Goal: Information Seeking & Learning: Learn about a topic

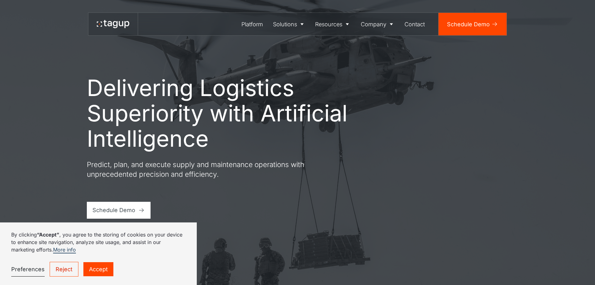
click at [70, 269] on link "Reject" at bounding box center [64, 269] width 29 height 15
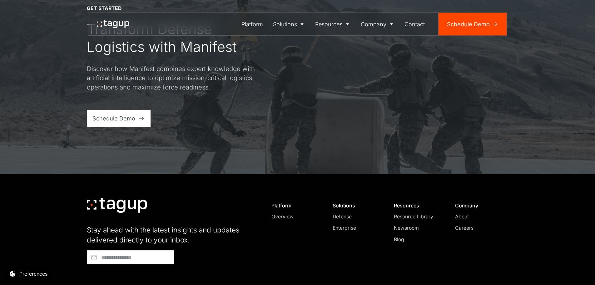
scroll to position [2668, 0]
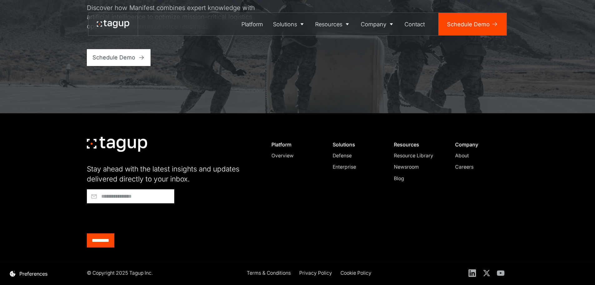
click at [465, 152] on div "About" at bounding box center [479, 155] width 48 height 7
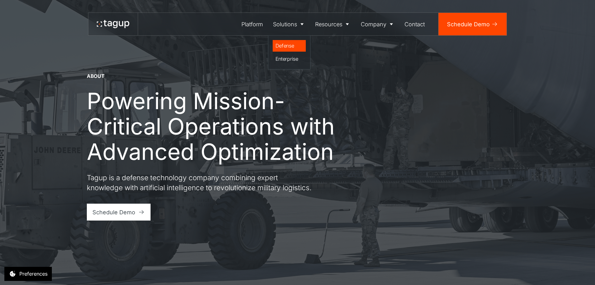
click at [280, 46] on div "Defense" at bounding box center [290, 45] width 28 height 7
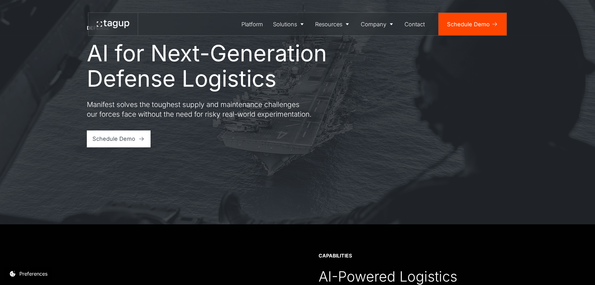
scroll to position [94, 0]
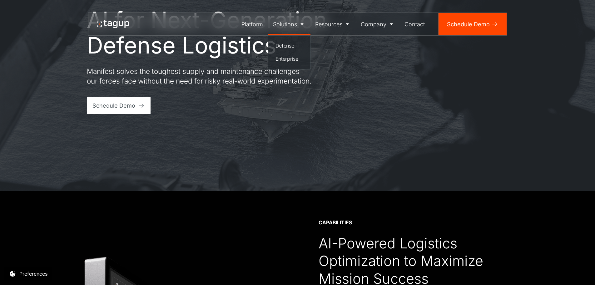
click at [292, 27] on div "Solutions" at bounding box center [285, 24] width 24 height 8
click at [293, 25] on div "Solutions" at bounding box center [285, 24] width 24 height 8
click at [287, 61] on div "Enterprise" at bounding box center [290, 58] width 28 height 7
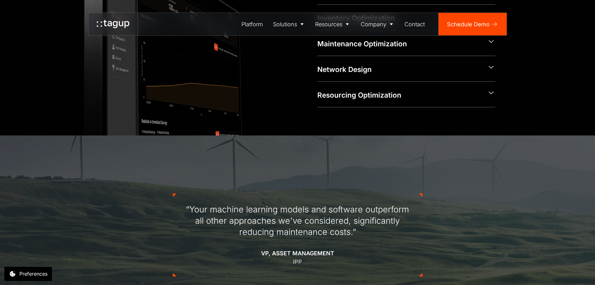
scroll to position [469, 0]
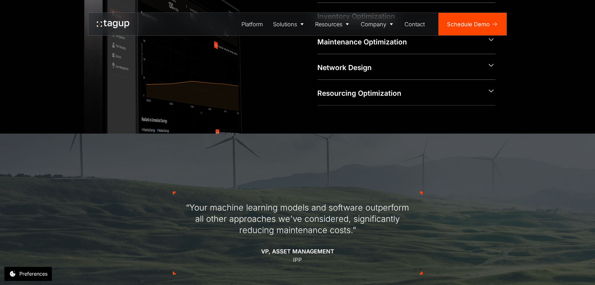
click at [426, 92] on div "Resourcing Optimization" at bounding box center [399, 93] width 164 height 10
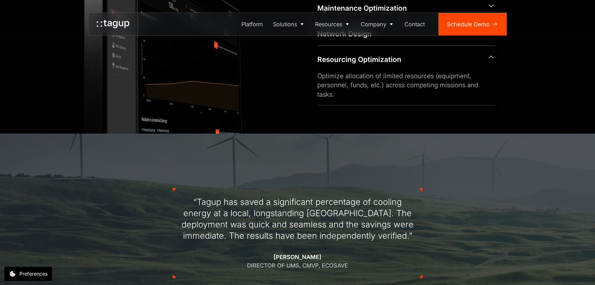
scroll to position [312, 0]
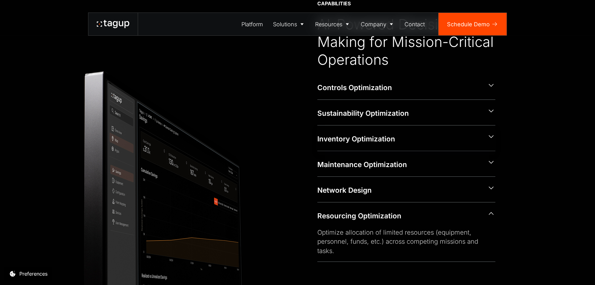
click at [359, 139] on div "Inventory Optimization" at bounding box center [399, 139] width 164 height 10
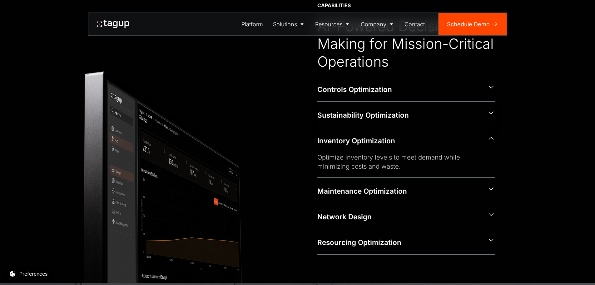
click at [359, 121] on div "Sustainability Optimization" at bounding box center [406, 114] width 178 height 25
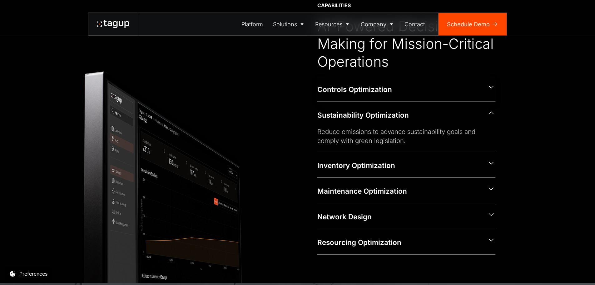
click at [359, 89] on div "Controls Optimization" at bounding box center [399, 89] width 164 height 10
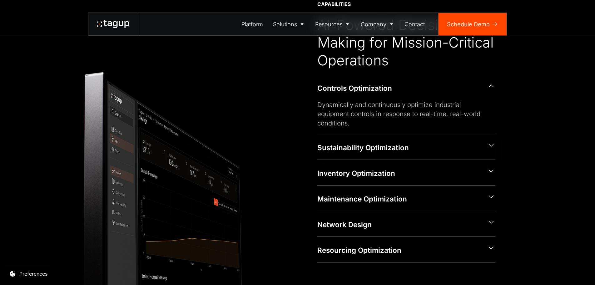
scroll to position [312, 0]
click at [351, 211] on div "Network Design" at bounding box center [406, 222] width 178 height 25
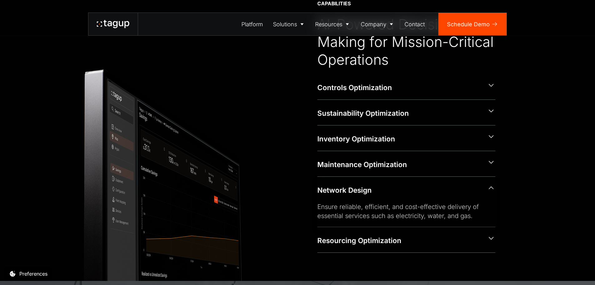
scroll to position [311, 0]
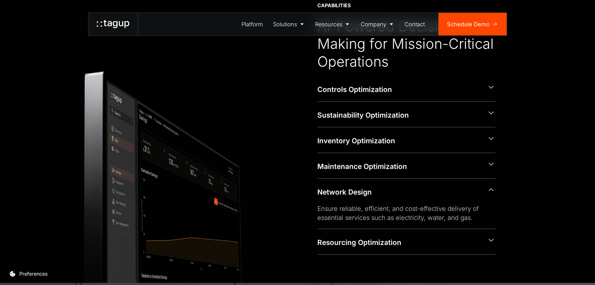
click at [109, 28] on div at bounding box center [113, 23] width 32 height 11
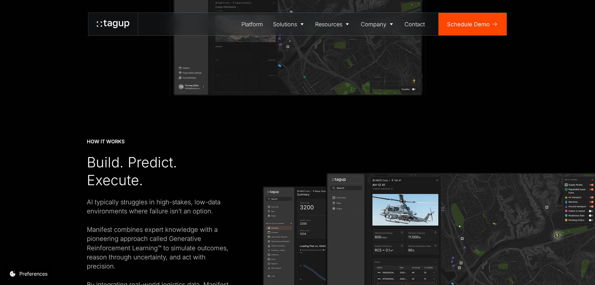
scroll to position [1125, 0]
